Goal: Task Accomplishment & Management: Use online tool/utility

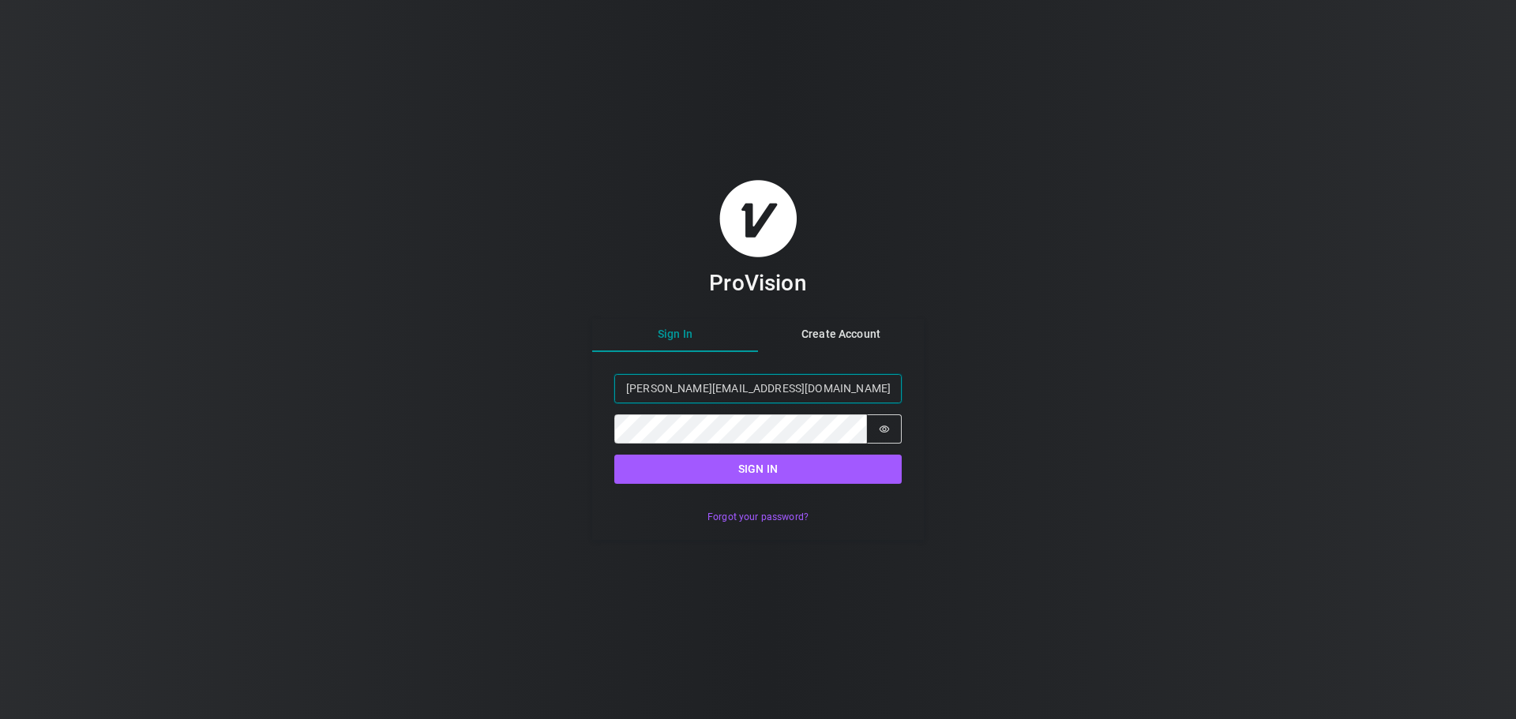
click at [848, 380] on input "[PERSON_NAME][EMAIL_ADDRESS][DOMAIN_NAME]" at bounding box center [757, 388] width 287 height 29
click at [656, 385] on input "[PERSON_NAME][EMAIL_ADDRESS][DOMAIN_NAME]" at bounding box center [757, 388] width 287 height 29
type input "[PERSON_NAME][EMAIL_ADDRESS][DOMAIN_NAME]"
click at [877, 433] on button "Password is hidden" at bounding box center [884, 429] width 35 height 29
click at [818, 467] on button "Sign in" at bounding box center [757, 469] width 287 height 29
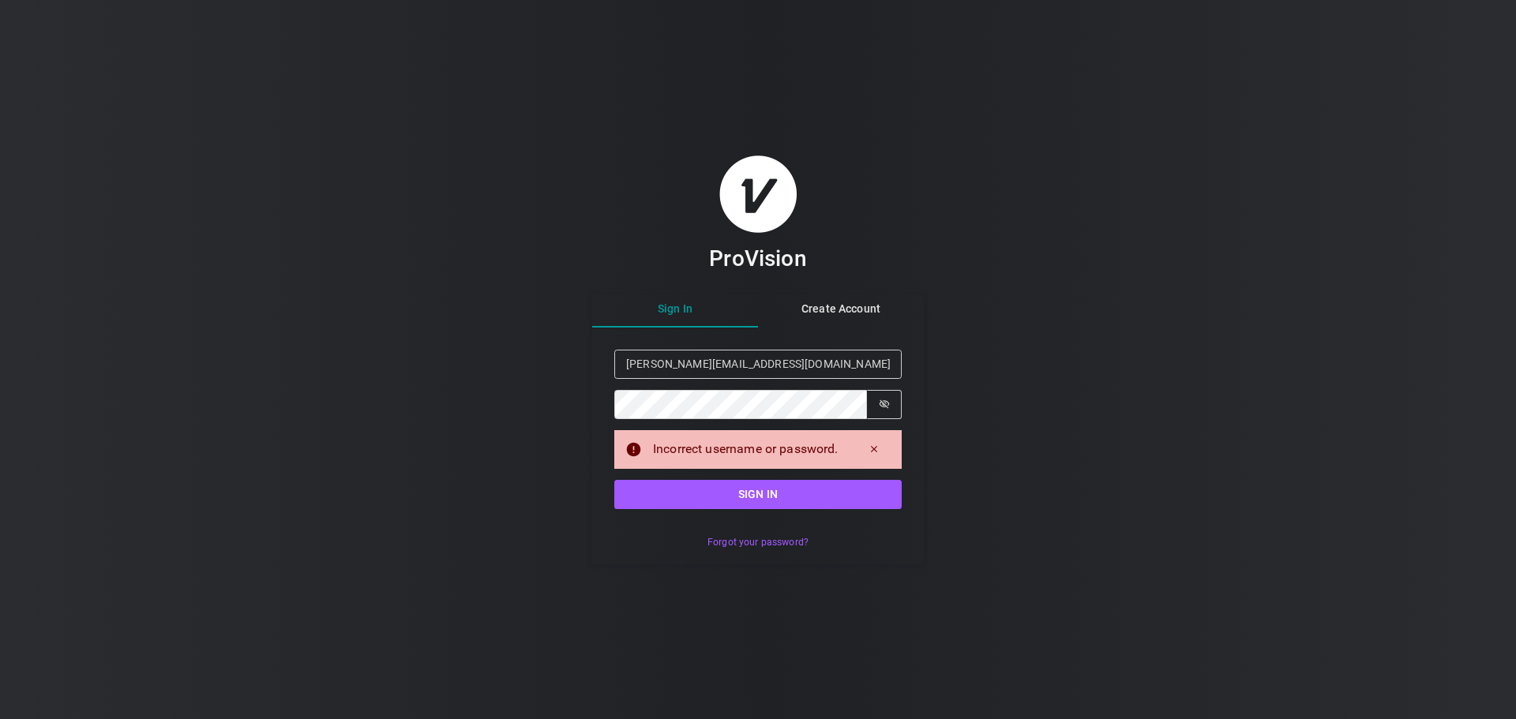
click at [1211, 326] on div "ProVision Sign In Create Account Sign in Email nathan@amssoundandvision.com Pas…" at bounding box center [758, 359] width 1516 height 719
click at [788, 491] on button "Sign in" at bounding box center [757, 494] width 287 height 29
